Goal: Task Accomplishment & Management: Manage account settings

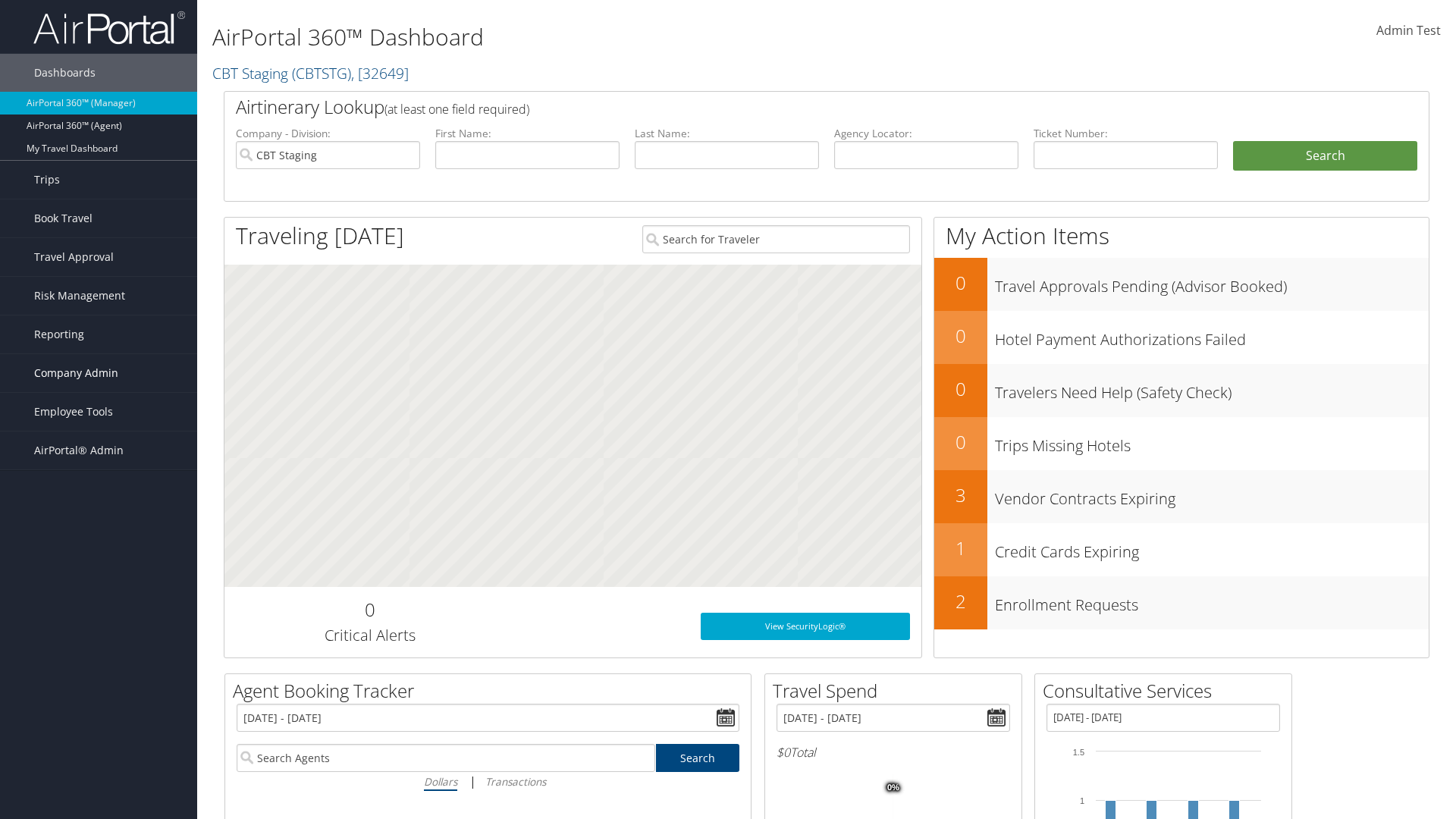
click at [98, 373] on span "Company Admin" at bounding box center [76, 374] width 84 height 38
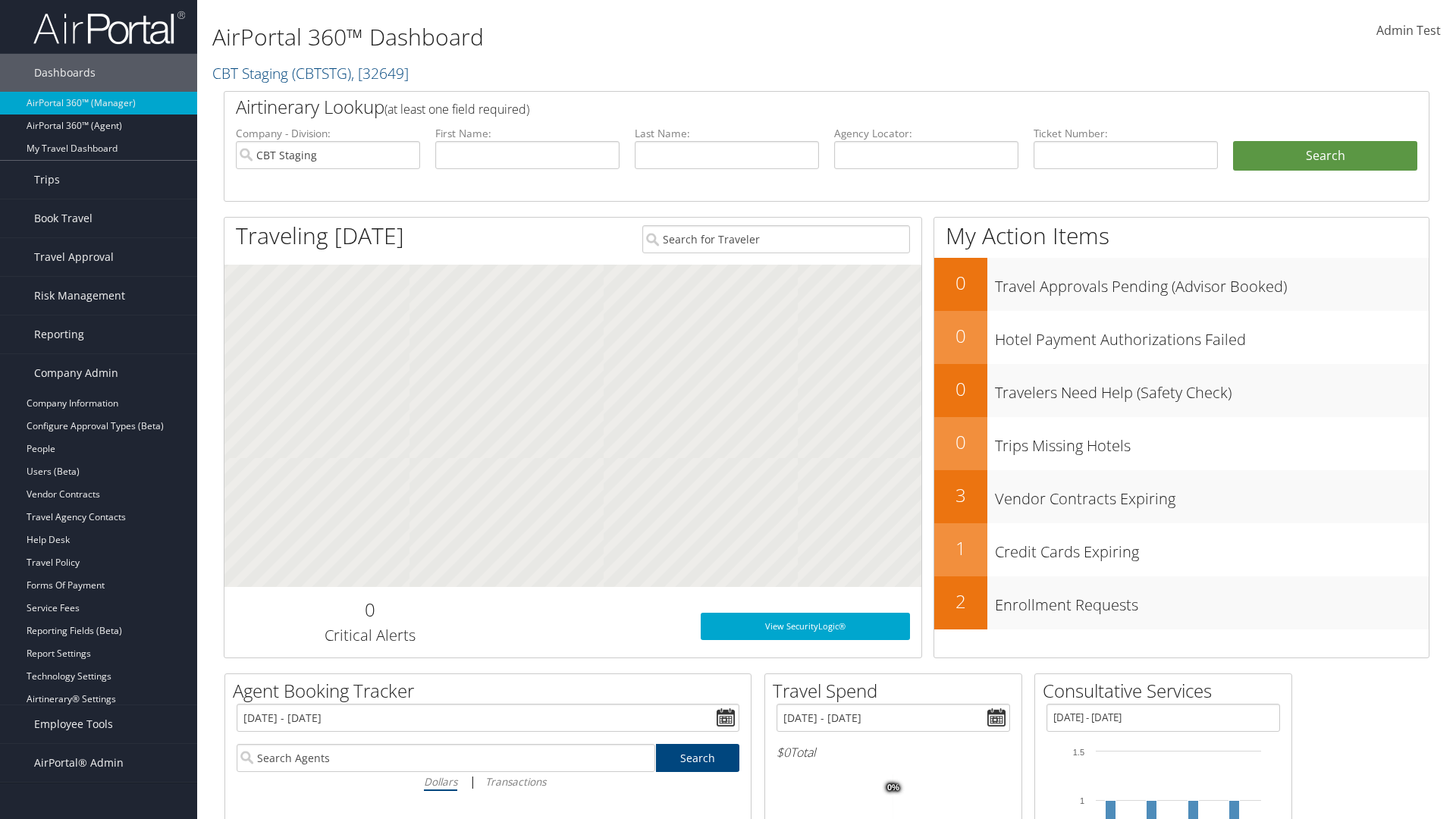
click at [98, 722] on link "Virtual Pay Settings" at bounding box center [98, 722] width 197 height 23
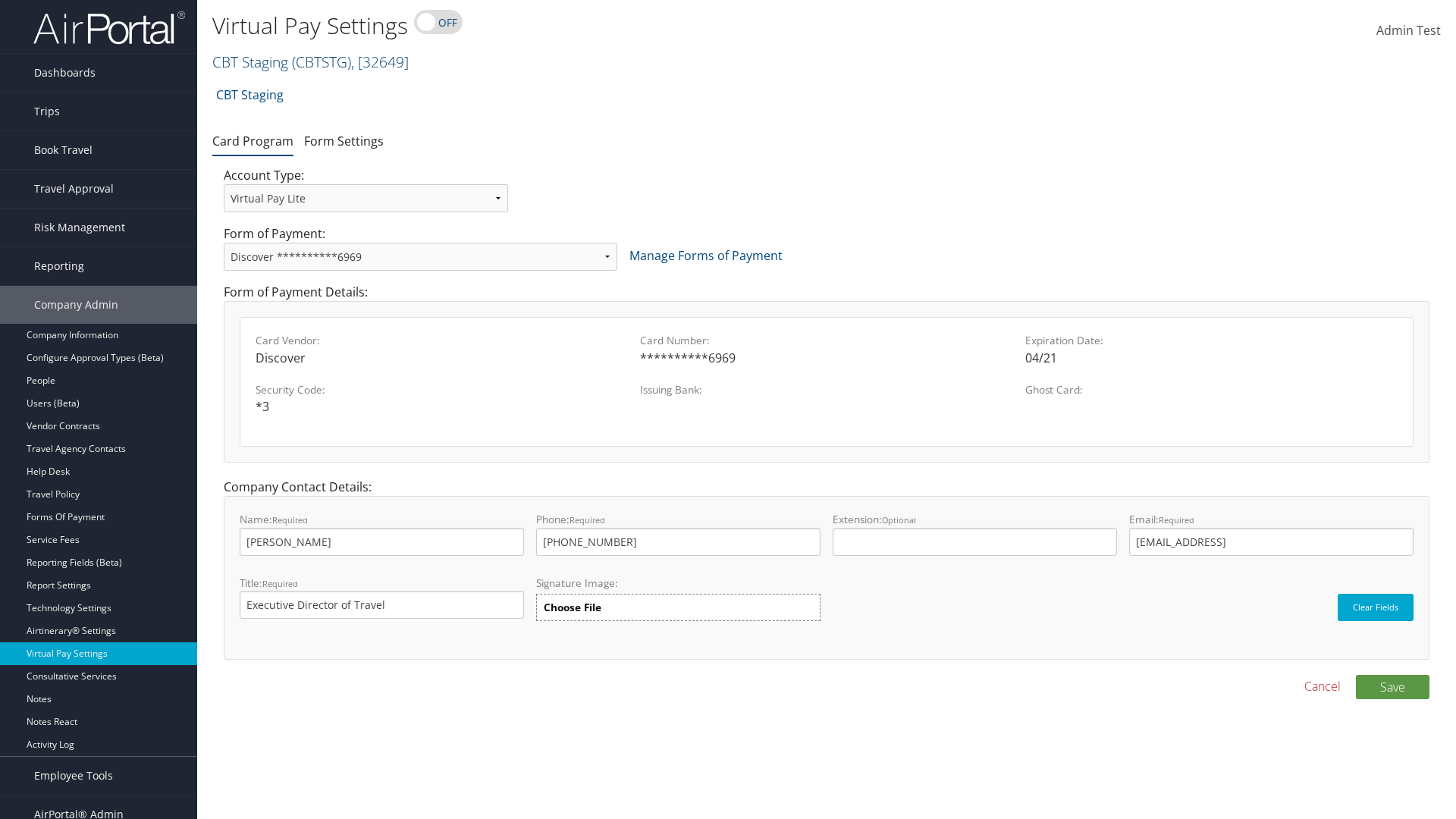
click at [250, 61] on link "CBT Staging ( CBTSTG ) , [ 32649 ]" at bounding box center [311, 61] width 197 height 21
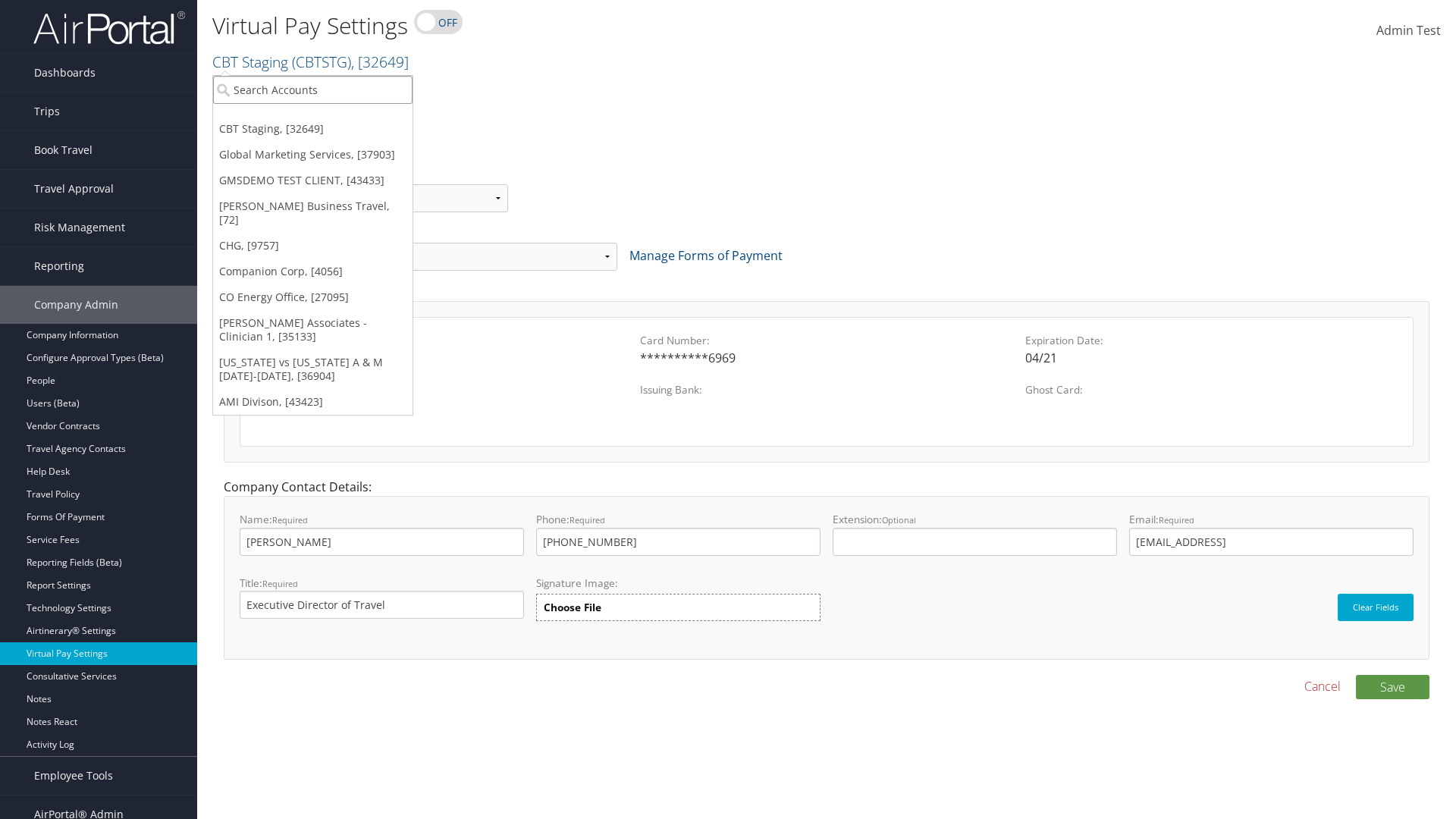
click at [312, 89] on input "search" at bounding box center [312, 90] width 199 height 28
type input "GMSDEMO TEST CLIENT"
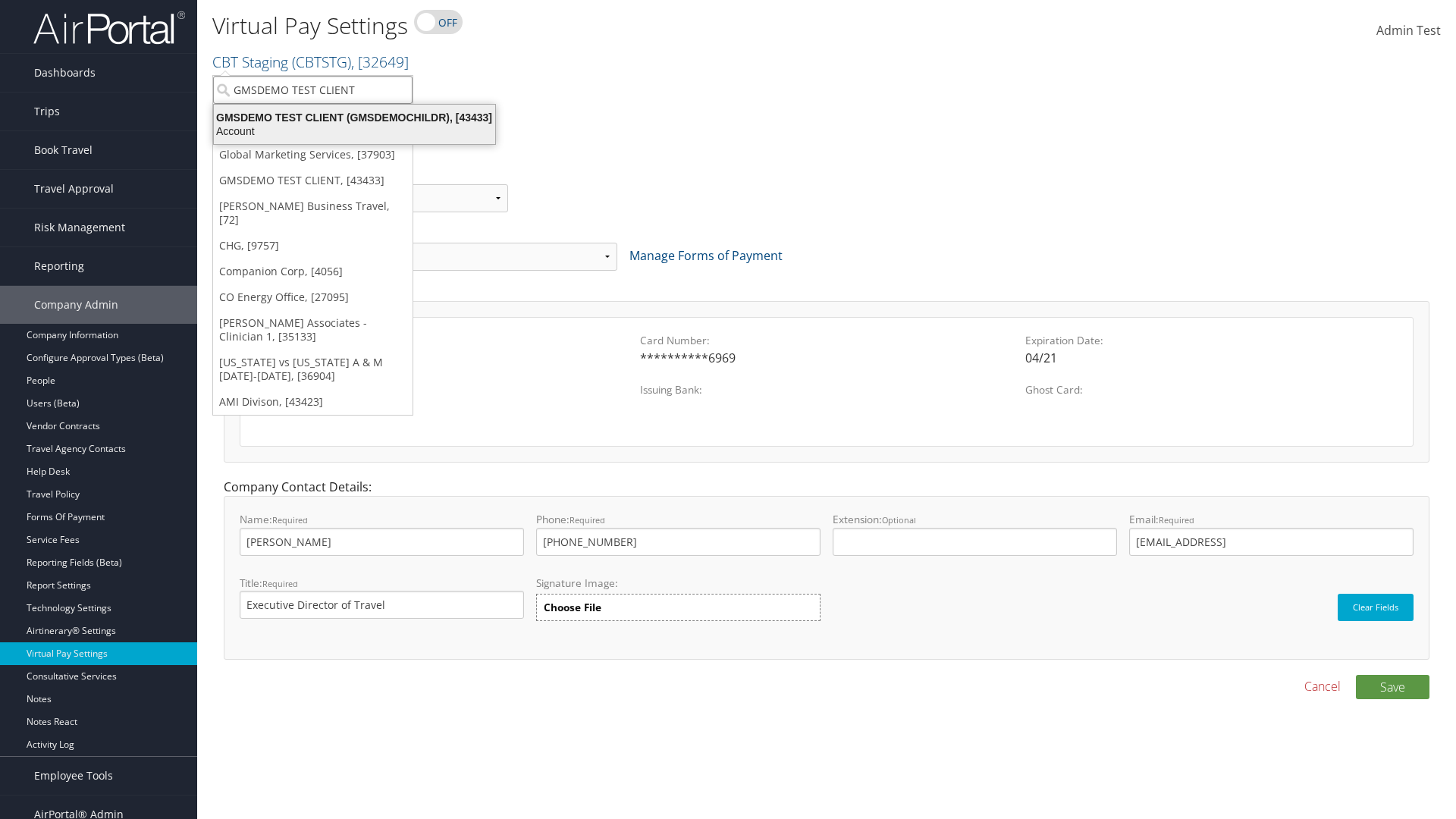
click at [354, 117] on div "GMSDEMO TEST CLIENT (GMSDEMOCHILDR), [43433]" at bounding box center [354, 117] width 299 height 14
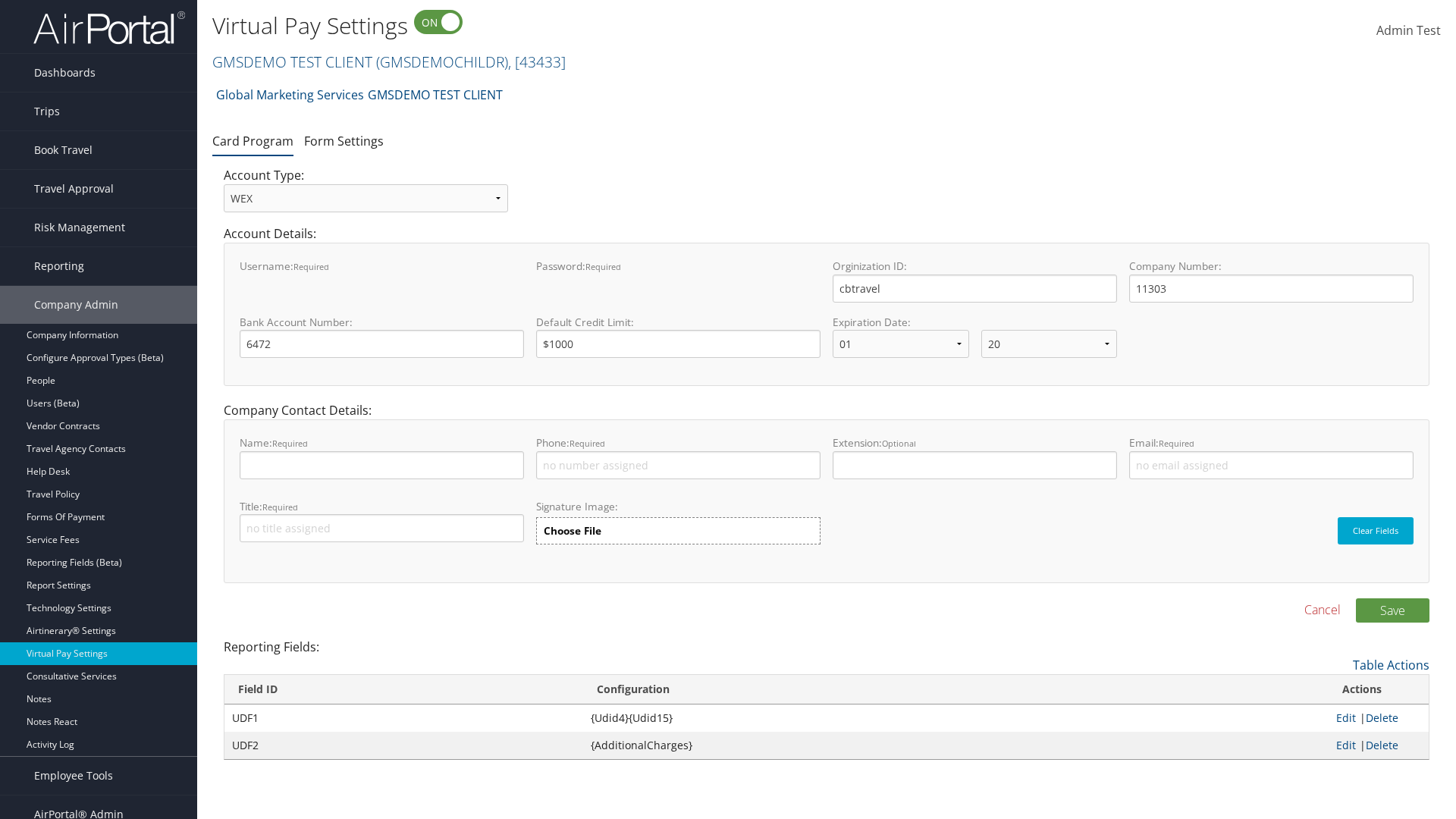
select select "20"
select select "0"
